Goal: Task Accomplishment & Management: Manage account settings

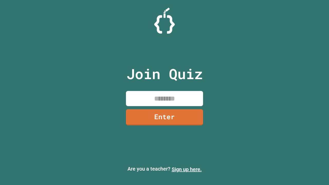
click at [186, 169] on link "Sign up here." at bounding box center [187, 169] width 30 height 6
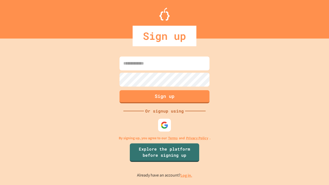
click at [186, 175] on link "Log in." at bounding box center [186, 175] width 12 height 5
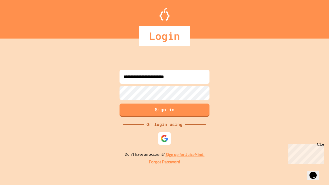
type input "**********"
